Goal: Task Accomplishment & Management: Use online tool/utility

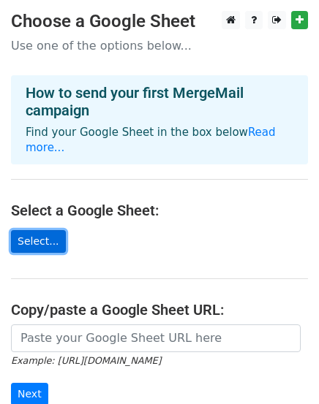
click at [40, 230] on link "Select..." at bounding box center [38, 241] width 55 height 23
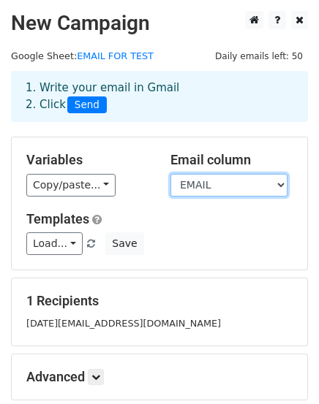
click at [239, 180] on select "EMAIL FILEPATH" at bounding box center [228, 185] width 117 height 23
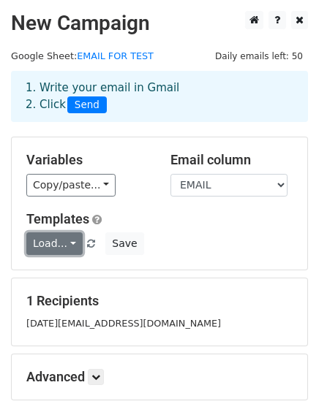
click at [64, 243] on link "Load..." at bounding box center [54, 243] width 56 height 23
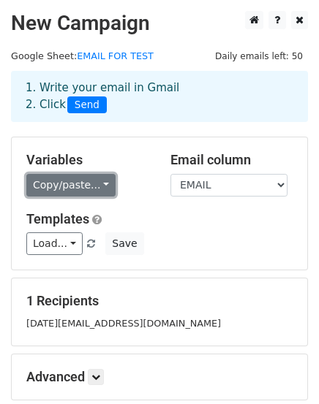
click at [89, 183] on link "Copy/paste..." at bounding box center [70, 185] width 89 height 23
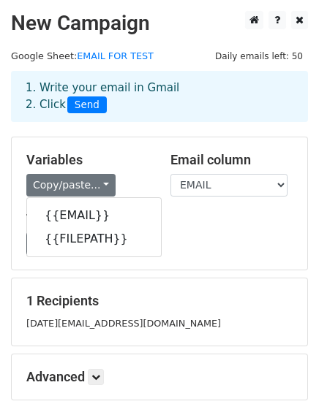
click at [141, 186] on div "Copy/paste... {{EMAIL}} {{FILEPATH}}" at bounding box center [87, 185] width 122 height 23
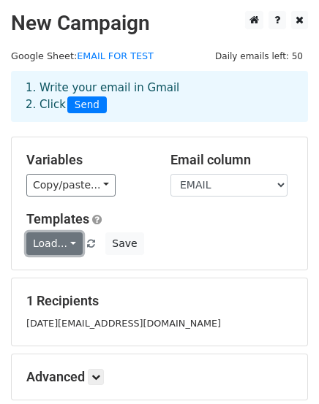
click at [70, 244] on link "Load..." at bounding box center [54, 243] width 56 height 23
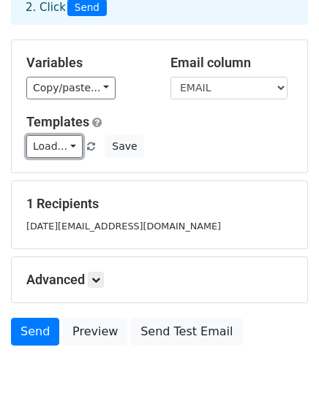
scroll to position [146, 0]
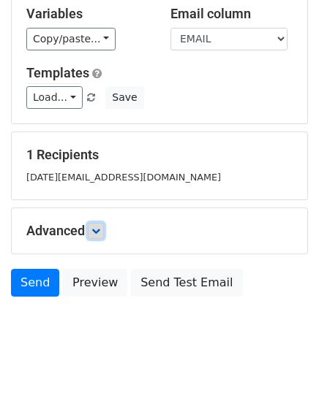
click at [101, 234] on link at bounding box center [96, 231] width 16 height 16
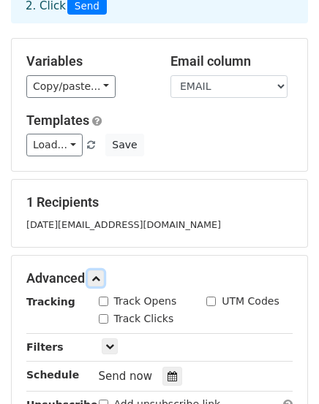
scroll to position [73, 0]
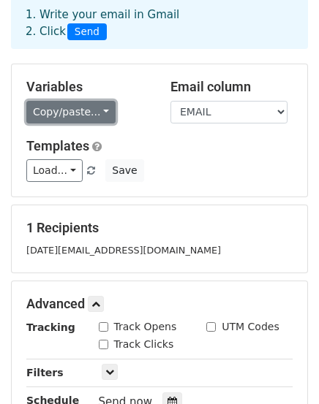
click at [92, 118] on link "Copy/paste..." at bounding box center [70, 112] width 89 height 23
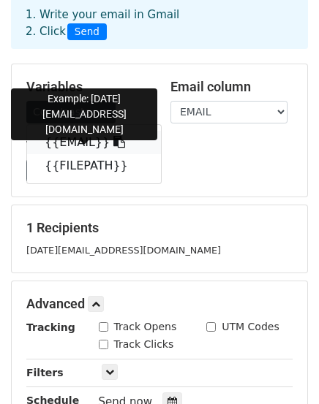
click at [75, 137] on link "{{EMAIL}}" at bounding box center [94, 142] width 134 height 23
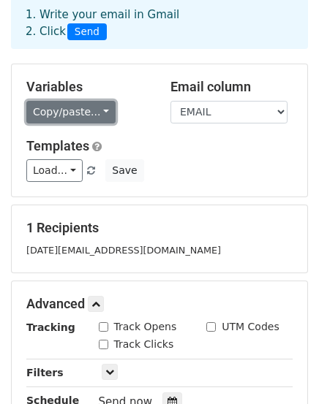
click at [65, 115] on link "Copy/paste..." at bounding box center [70, 112] width 89 height 23
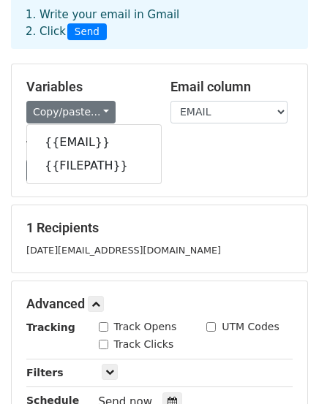
click at [169, 159] on div "Load... No templates saved Save" at bounding box center [159, 170] width 288 height 23
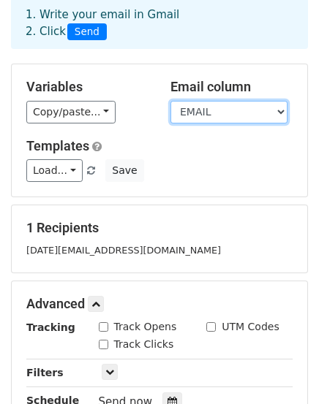
click at [208, 115] on select "EMAIL FILEPATH" at bounding box center [228, 112] width 117 height 23
click at [170, 101] on select "EMAIL FILEPATH" at bounding box center [228, 112] width 117 height 23
click at [218, 110] on select "EMAIL FILEPATH" at bounding box center [228, 112] width 117 height 23
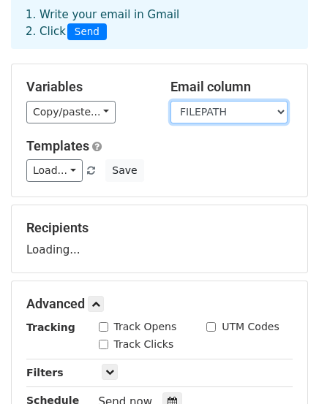
select select "EMAIL"
click at [170, 101] on select "EMAIL FILEPATH" at bounding box center [228, 112] width 117 height 23
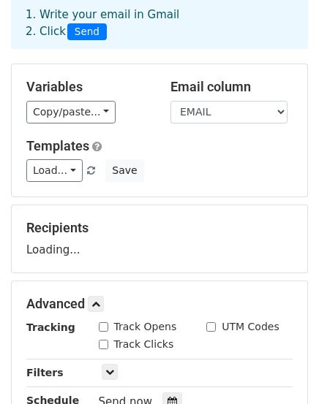
click at [178, 176] on div "Load... No templates saved Save" at bounding box center [159, 170] width 288 height 23
click at [210, 111] on select "EMAIL FILEPATH" at bounding box center [228, 112] width 117 height 23
click at [170, 101] on select "EMAIL FILEPATH" at bounding box center [228, 112] width 117 height 23
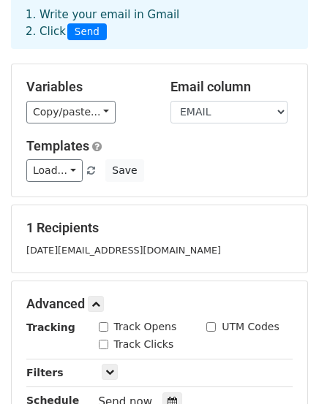
click at [167, 157] on div "Templates Load... No templates saved Save" at bounding box center [159, 160] width 288 height 45
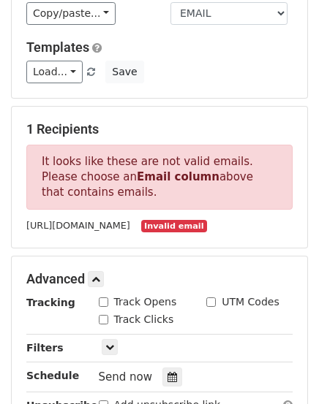
scroll to position [146, 0]
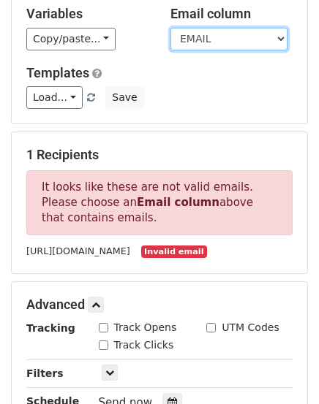
click at [226, 41] on select "EMAIL FILEPATH" at bounding box center [228, 39] width 117 height 23
click at [170, 28] on select "EMAIL FILEPATH" at bounding box center [228, 39] width 117 height 23
drag, startPoint x: 111, startPoint y: 232, endPoint x: 97, endPoint y: 216, distance: 21.8
click at [110, 232] on p "It looks like these are not valid emails. Please choose an Email column above t…" at bounding box center [159, 202] width 266 height 65
drag, startPoint x: 92, startPoint y: 218, endPoint x: 25, endPoint y: 168, distance: 83.6
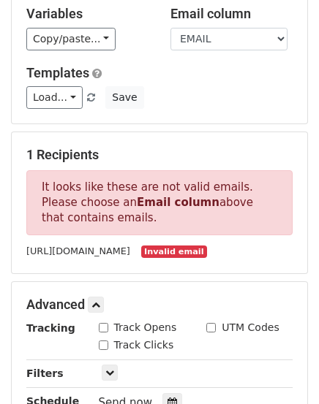
click at [25, 168] on div "1 Recipients It looks like these are not valid emails. Please choose an Email c…" at bounding box center [159, 202] width 295 height 141
click at [166, 310] on div "Advanced Tracking Track Opens UTM Codes Track Clicks Filters Only include sprea…" at bounding box center [159, 376] width 295 height 189
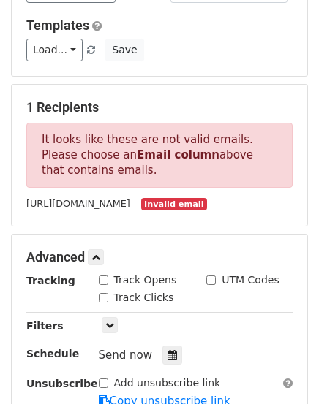
scroll to position [219, 0]
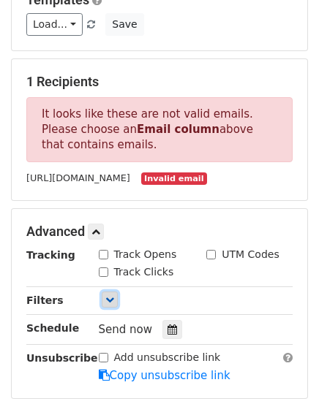
click at [112, 304] on icon at bounding box center [109, 299] width 9 height 9
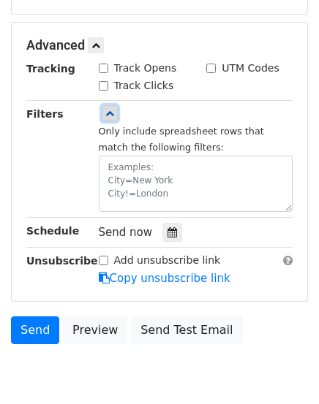
scroll to position [438, 0]
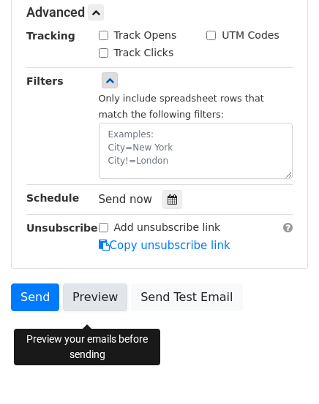
click at [86, 311] on link "Preview" at bounding box center [95, 297] width 64 height 28
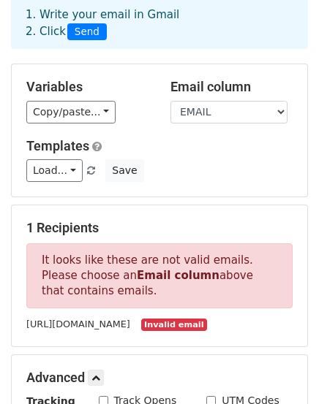
scroll to position [0, 0]
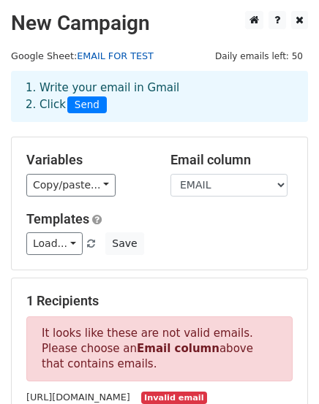
click at [102, 55] on link "EMAIL FOR TEST" at bounding box center [115, 55] width 77 height 11
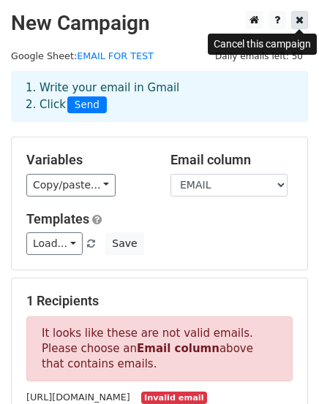
click at [298, 26] on link at bounding box center [299, 20] width 17 height 18
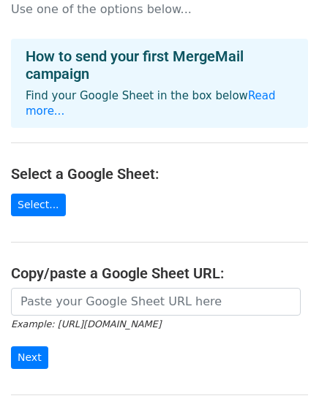
scroll to position [73, 0]
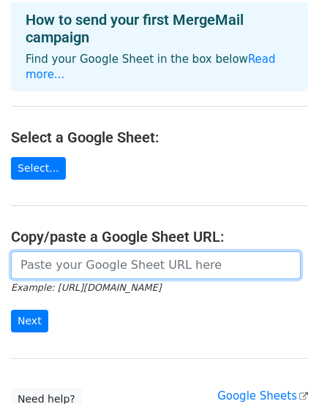
click at [108, 251] on input "url" at bounding box center [155, 265] width 289 height 28
paste input "[URL][DOMAIN_NAME]"
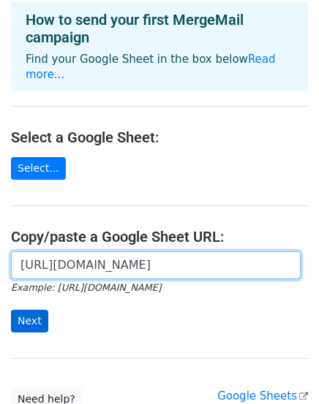
type input "[URL][DOMAIN_NAME]"
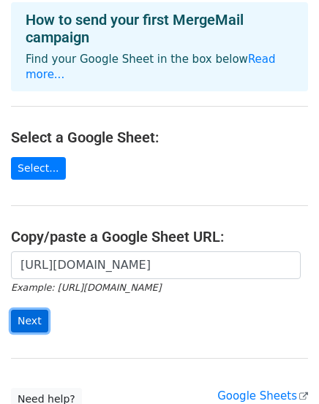
drag, startPoint x: 18, startPoint y: 304, endPoint x: 36, endPoint y: 303, distance: 18.3
click at [20, 310] on input "Next" at bounding box center [29, 321] width 37 height 23
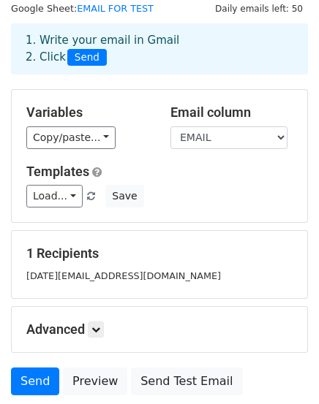
scroll to position [73, 0]
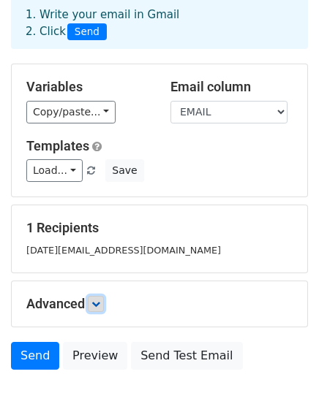
click at [100, 297] on link at bounding box center [96, 304] width 16 height 16
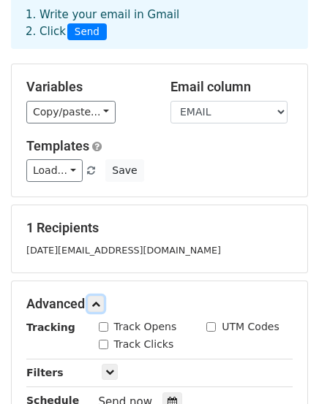
scroll to position [146, 0]
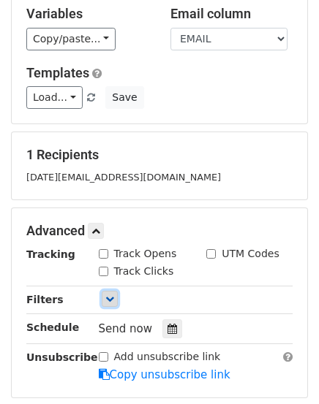
click at [107, 292] on link at bounding box center [110, 299] width 16 height 16
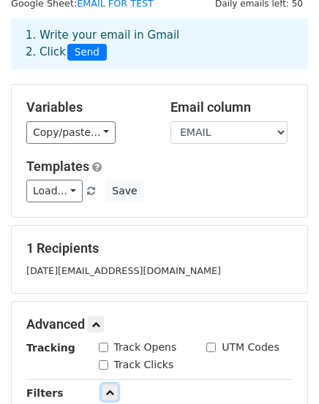
scroll to position [0, 0]
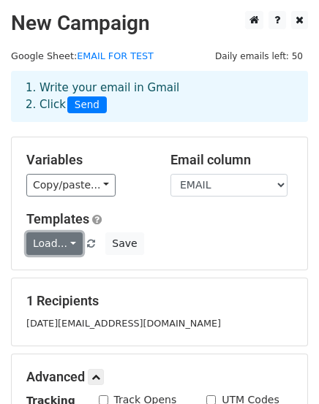
click at [74, 248] on link "Load..." at bounding box center [54, 243] width 56 height 23
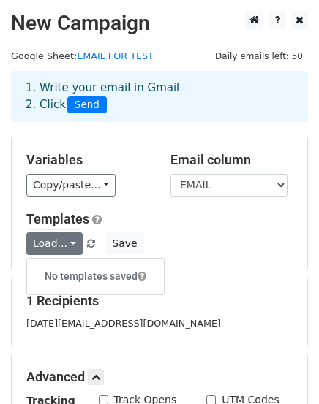
click at [204, 248] on div "Load... No templates saved Save" at bounding box center [159, 243] width 288 height 23
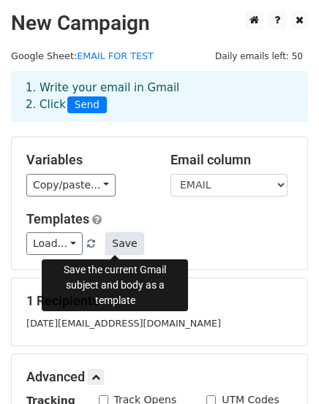
click at [111, 245] on button "Save" at bounding box center [124, 243] width 38 height 23
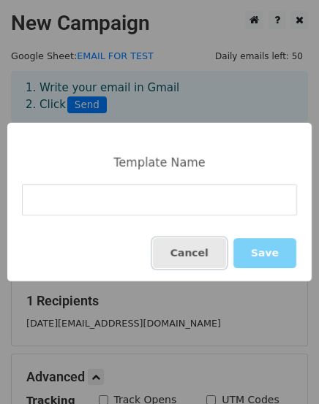
click at [199, 259] on button "Cancel" at bounding box center [189, 253] width 73 height 30
